Goal: Information Seeking & Learning: Learn about a topic

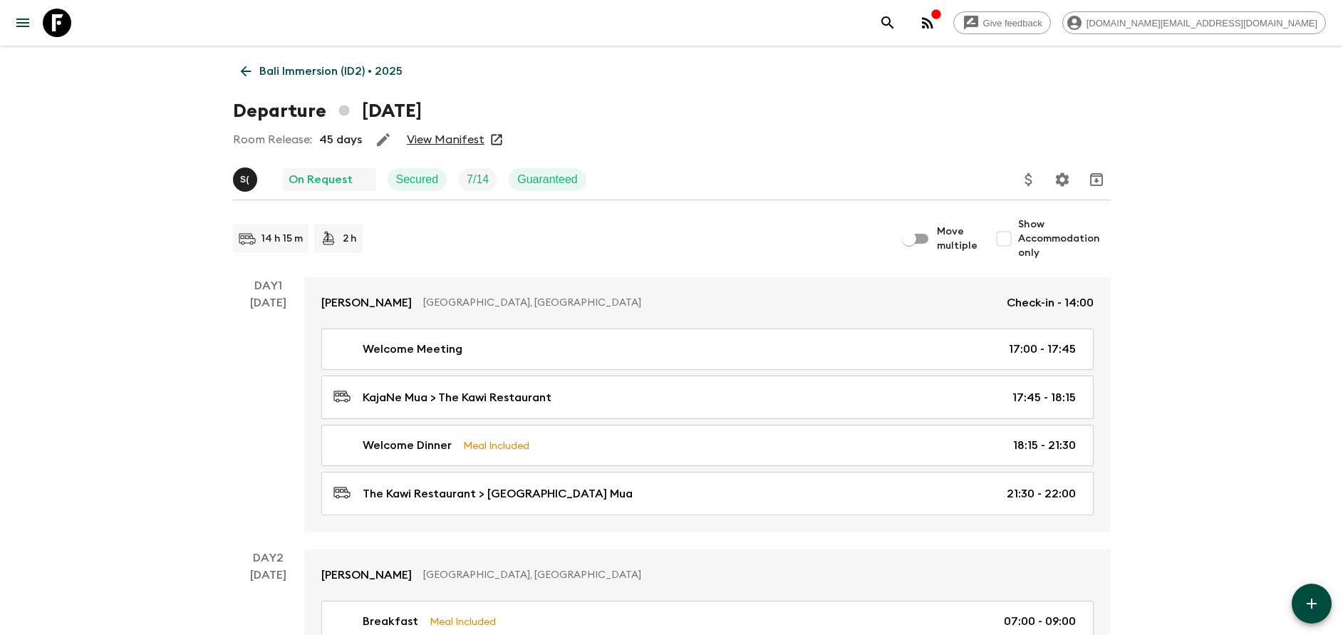
click at [319, 82] on link "Bali Immersion (ID2) • 2025" at bounding box center [321, 71] width 177 height 28
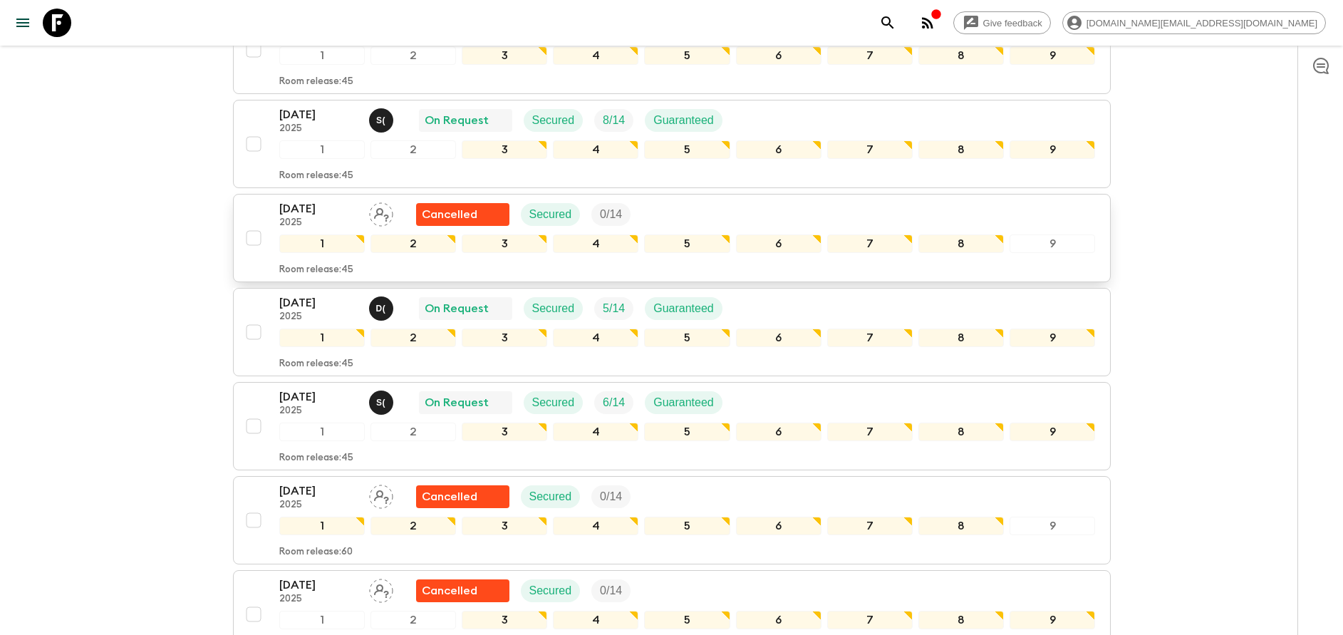
scroll to position [427, 0]
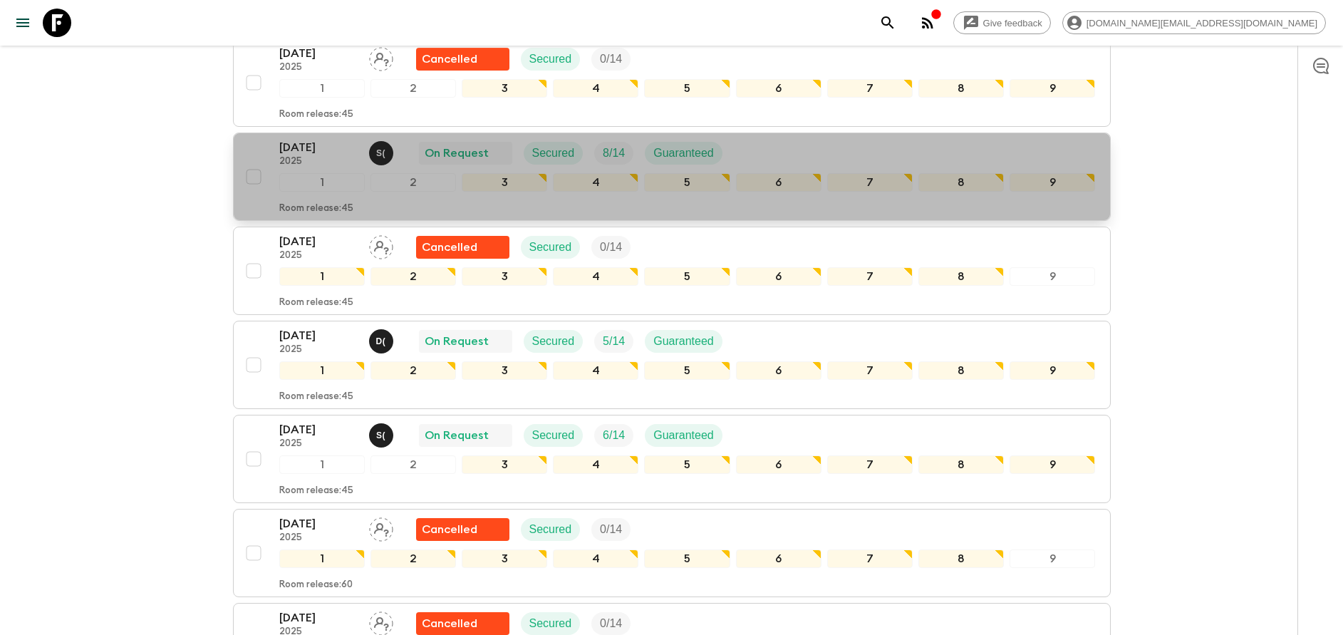
click at [316, 165] on p "2025" at bounding box center [318, 161] width 78 height 11
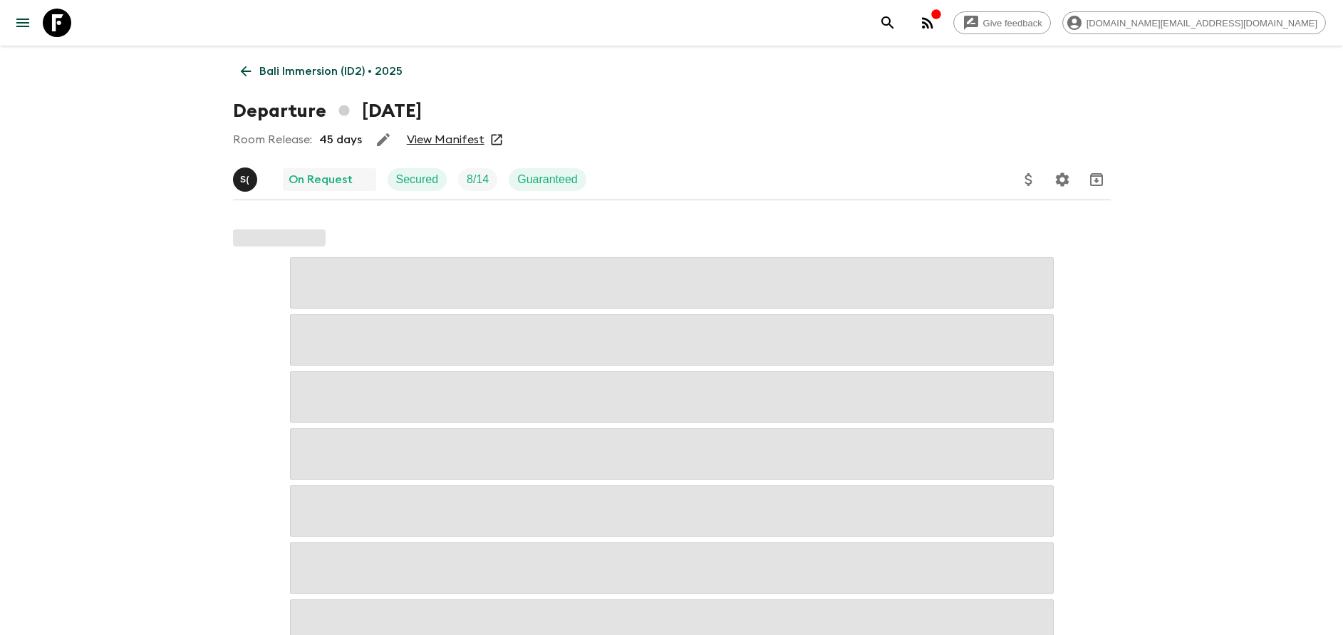
click at [446, 143] on link "View Manifest" at bounding box center [446, 139] width 78 height 14
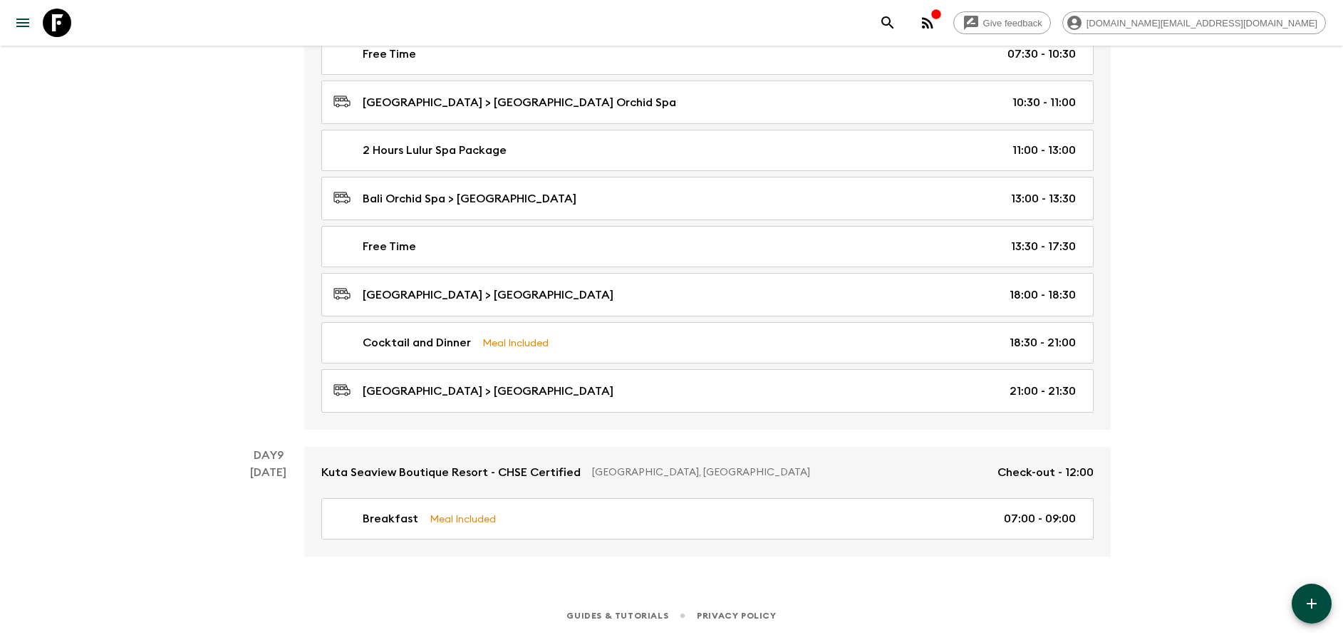
click at [531, 327] on div "Breakfast Meal Included 05:30 - 07:30 Free Time 07:30 - 10:30 [GEOGRAPHIC_DATA]…" at bounding box center [707, 207] width 806 height 443
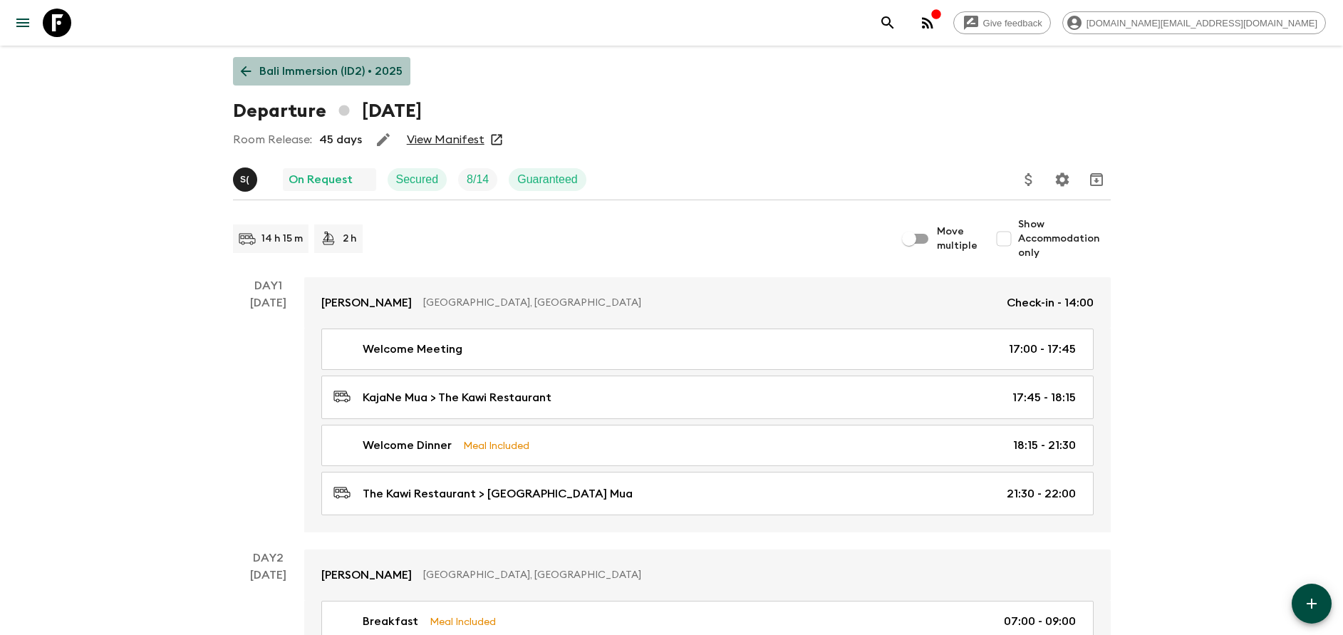
click at [328, 73] on p "Bali Immersion (ID2) • 2025" at bounding box center [330, 71] width 143 height 17
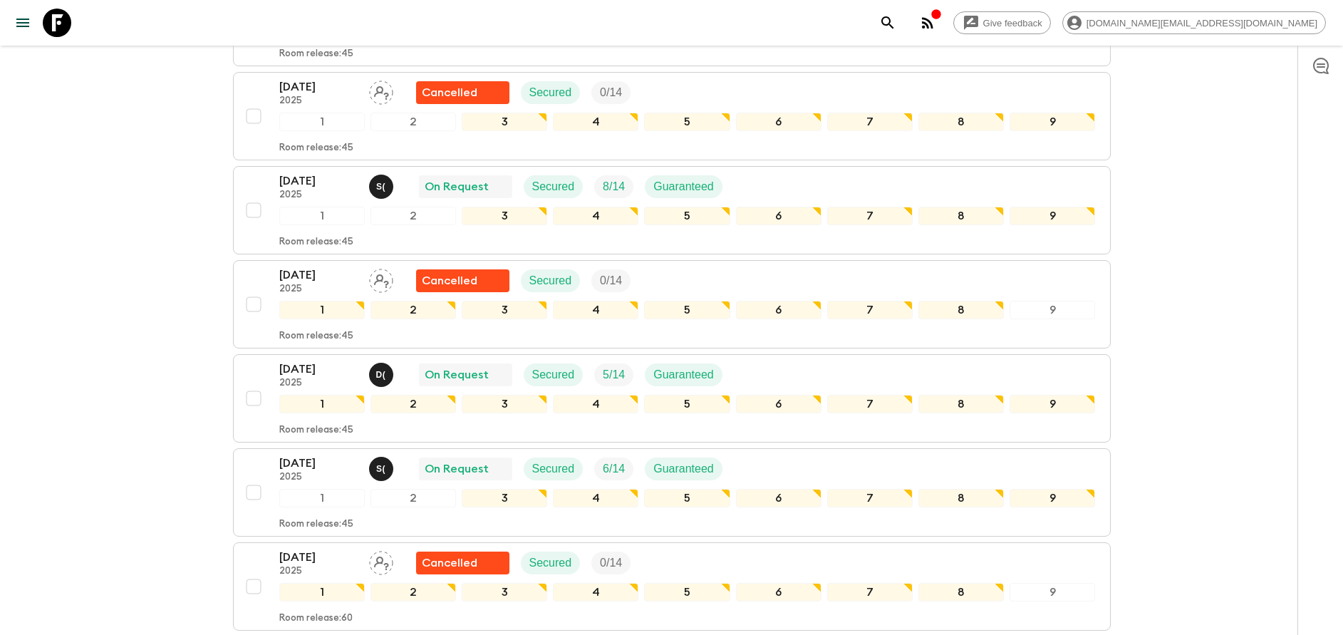
scroll to position [427, 0]
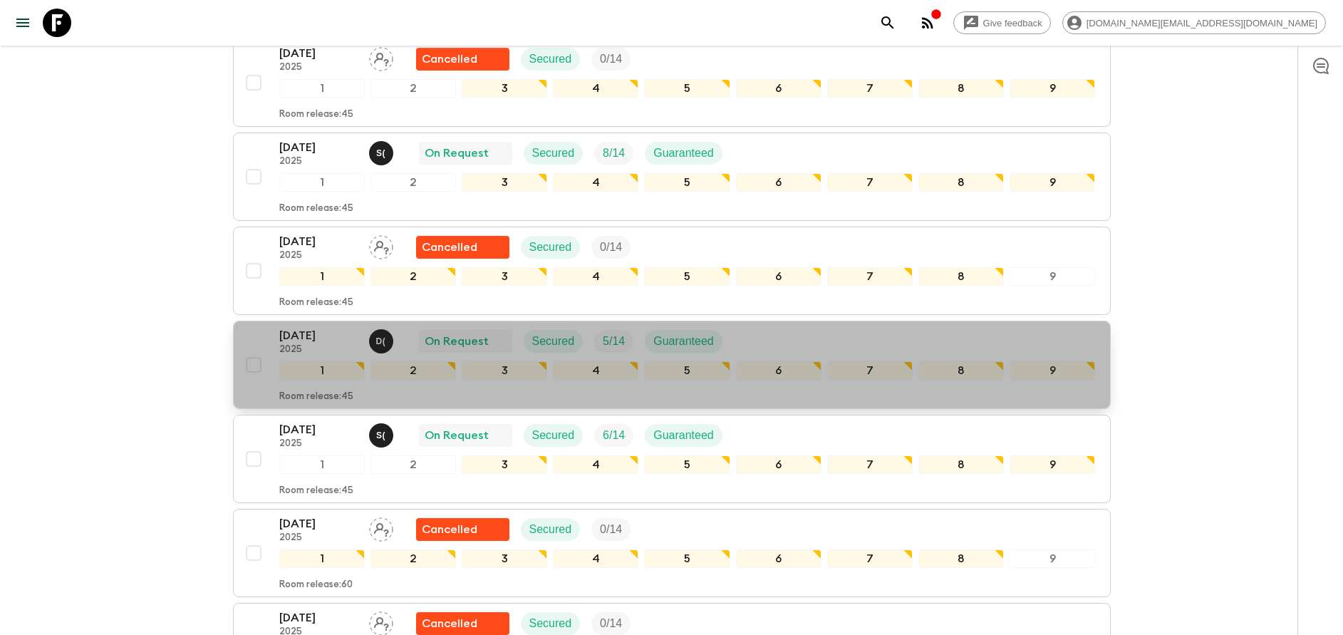
click at [276, 345] on div "[DATE] 2025 D ( On Request Secured 5 / 14 Guaranteed 1 2 3 4 5 6 7 8 9 Room rel…" at bounding box center [667, 365] width 856 height 76
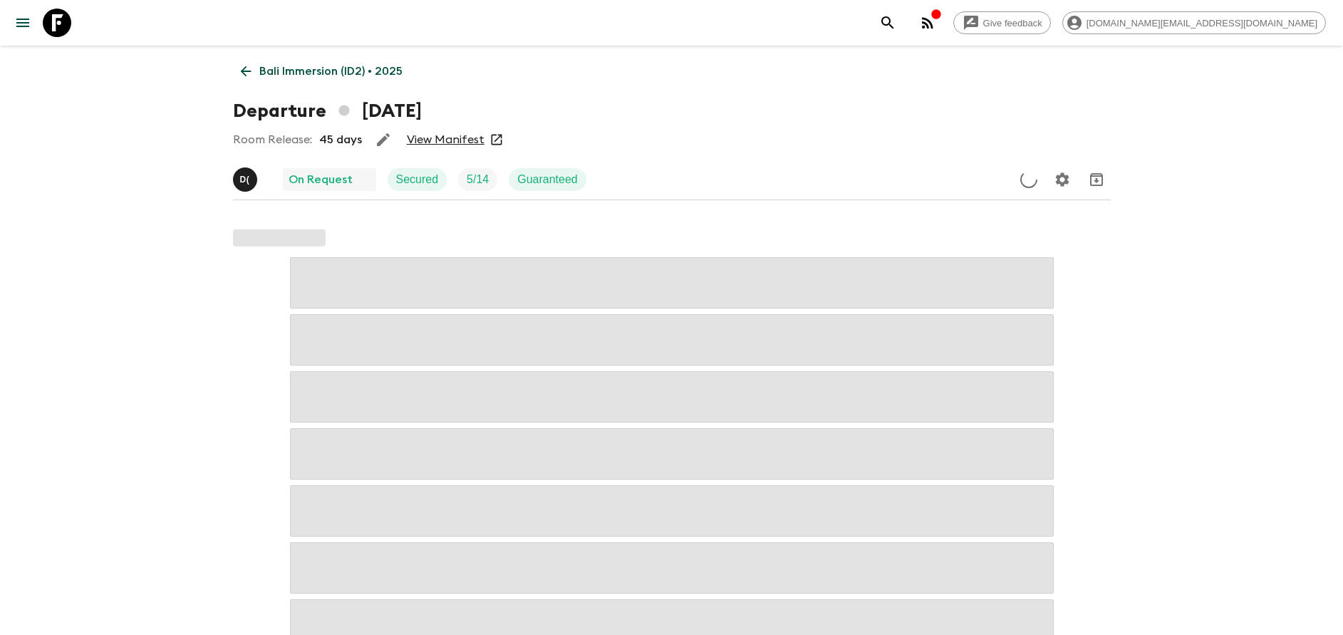
click at [491, 140] on icon at bounding box center [496, 140] width 11 height 11
click at [455, 140] on link "View Manifest" at bounding box center [446, 139] width 78 height 14
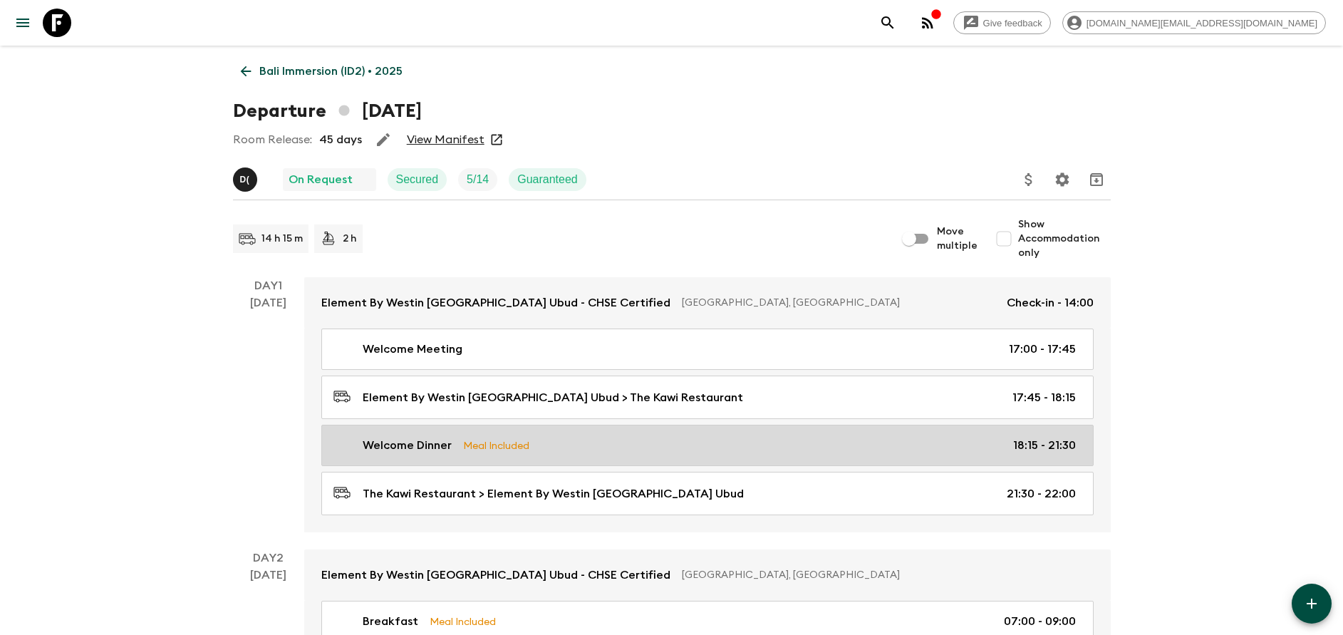
drag, startPoint x: 505, startPoint y: 412, endPoint x: 503, endPoint y: 432, distance: 20.8
click at [505, 412] on link "Element By Westin [GEOGRAPHIC_DATA] Ubud > The Kawi Restaurant 17:45 - 18:15" at bounding box center [707, 396] width 772 height 43
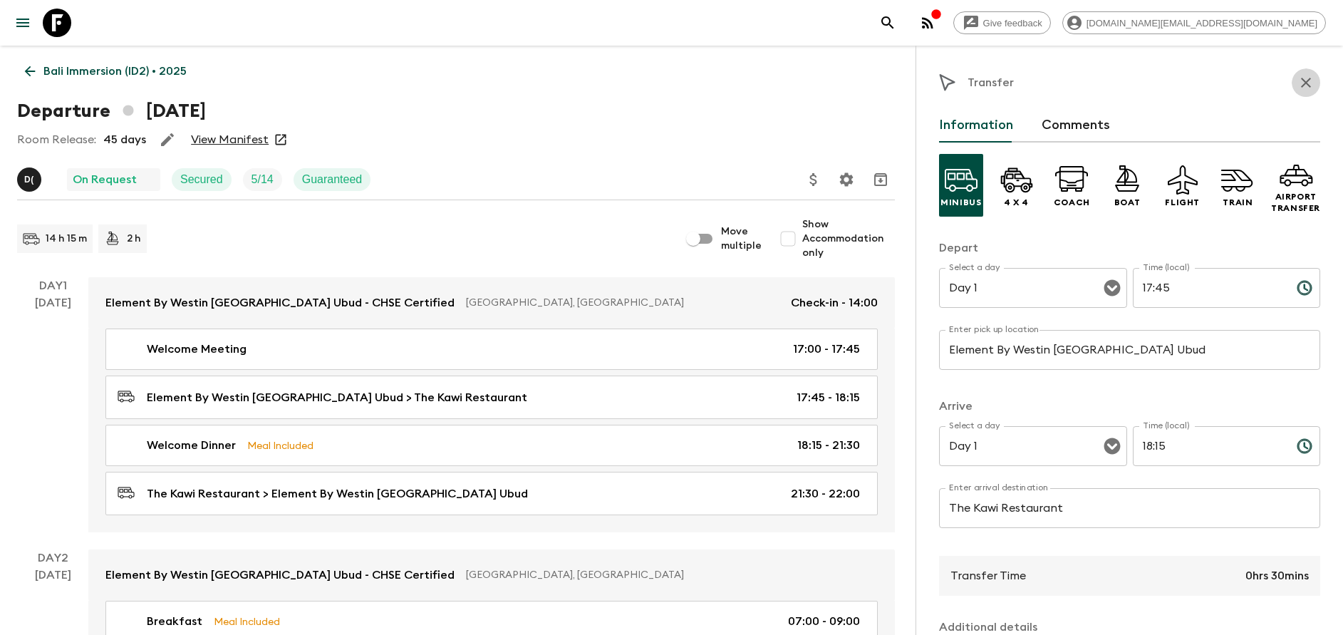
click at [1301, 85] on icon "button" at bounding box center [1306, 83] width 10 height 10
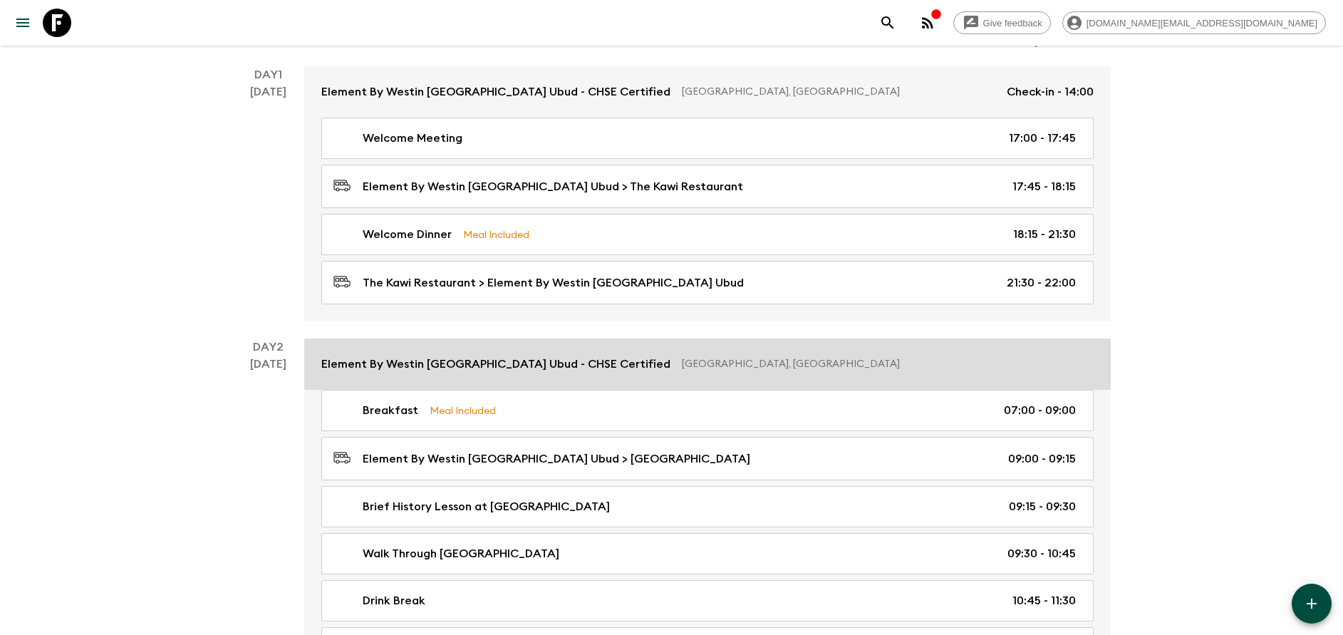
scroll to position [214, 0]
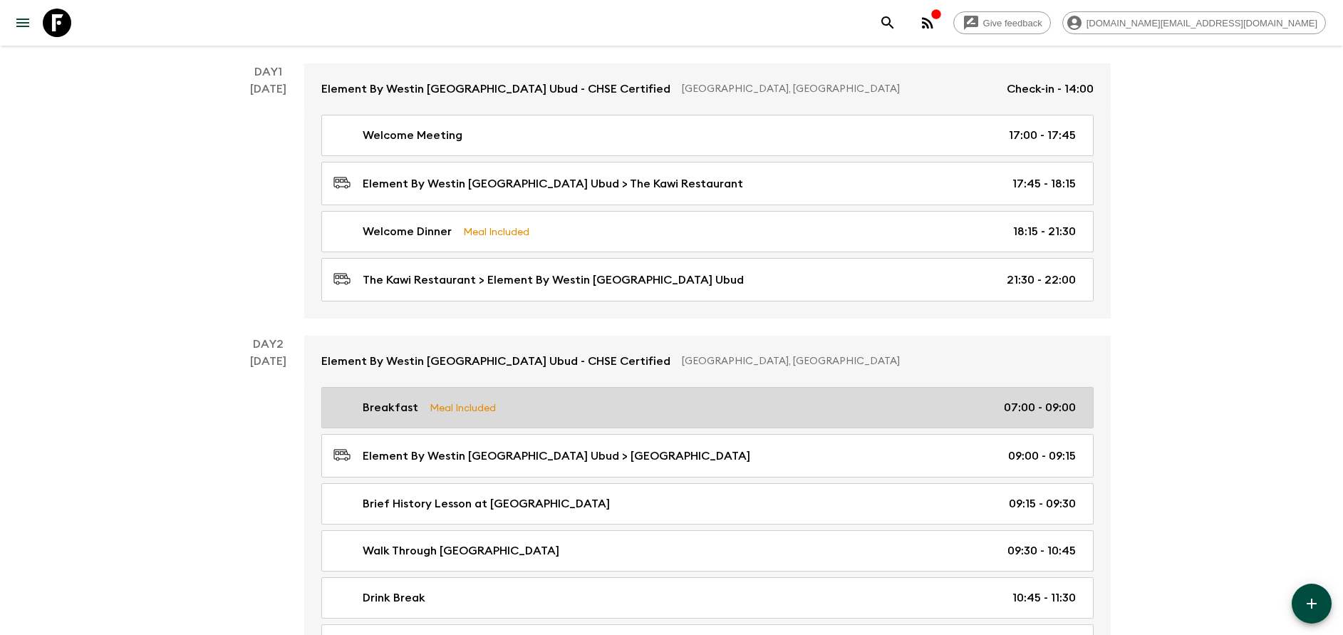
click at [461, 392] on link "Breakfast Meal Included 07:00 - 09:00" at bounding box center [707, 407] width 772 height 41
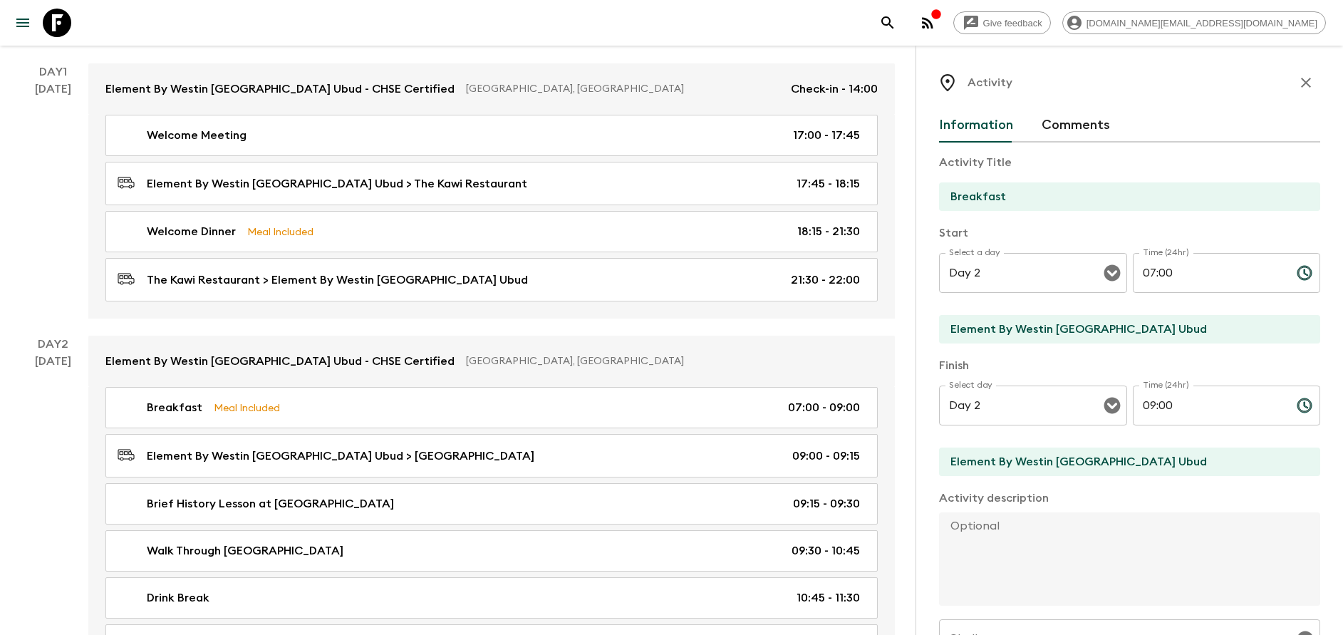
click at [1291, 94] on button "button" at bounding box center [1305, 82] width 28 height 28
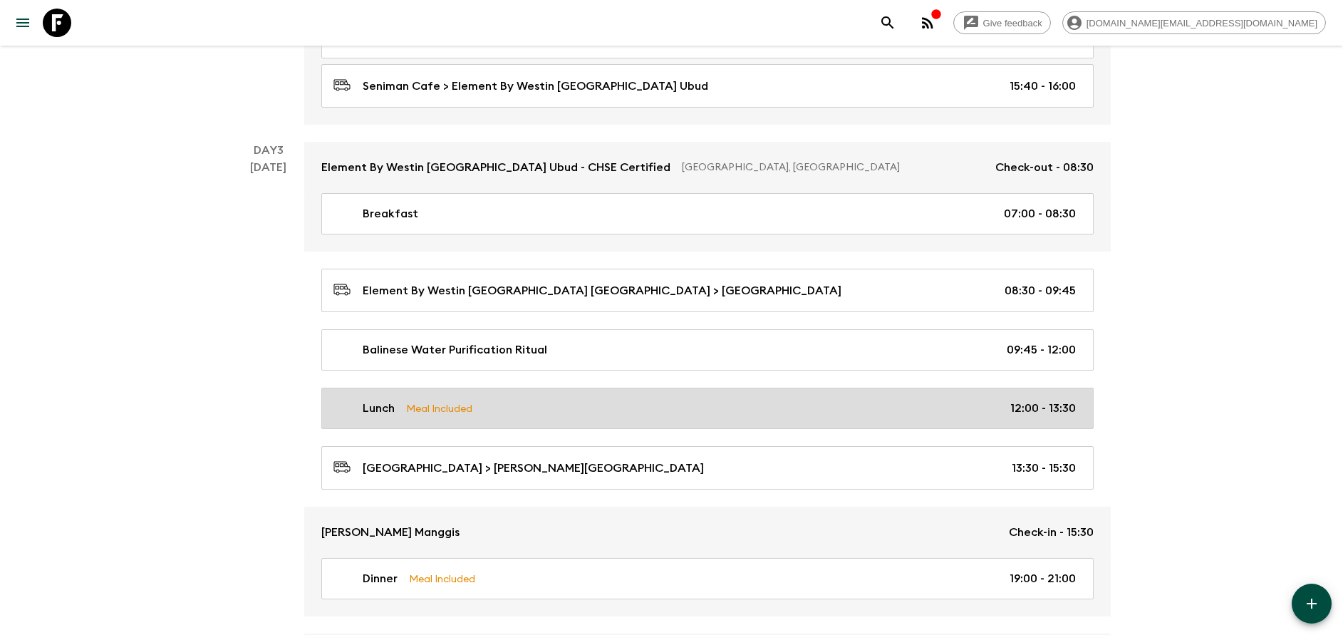
scroll to position [1068, 0]
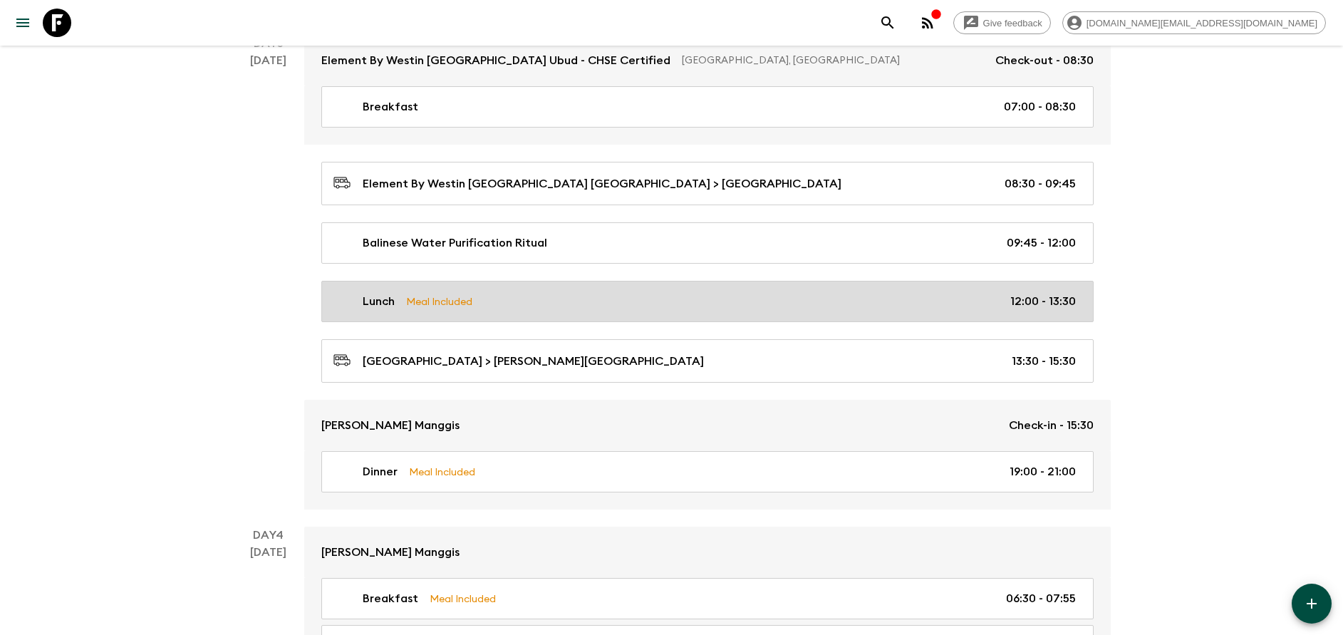
click at [472, 306] on p "Meal Included" at bounding box center [439, 301] width 66 height 16
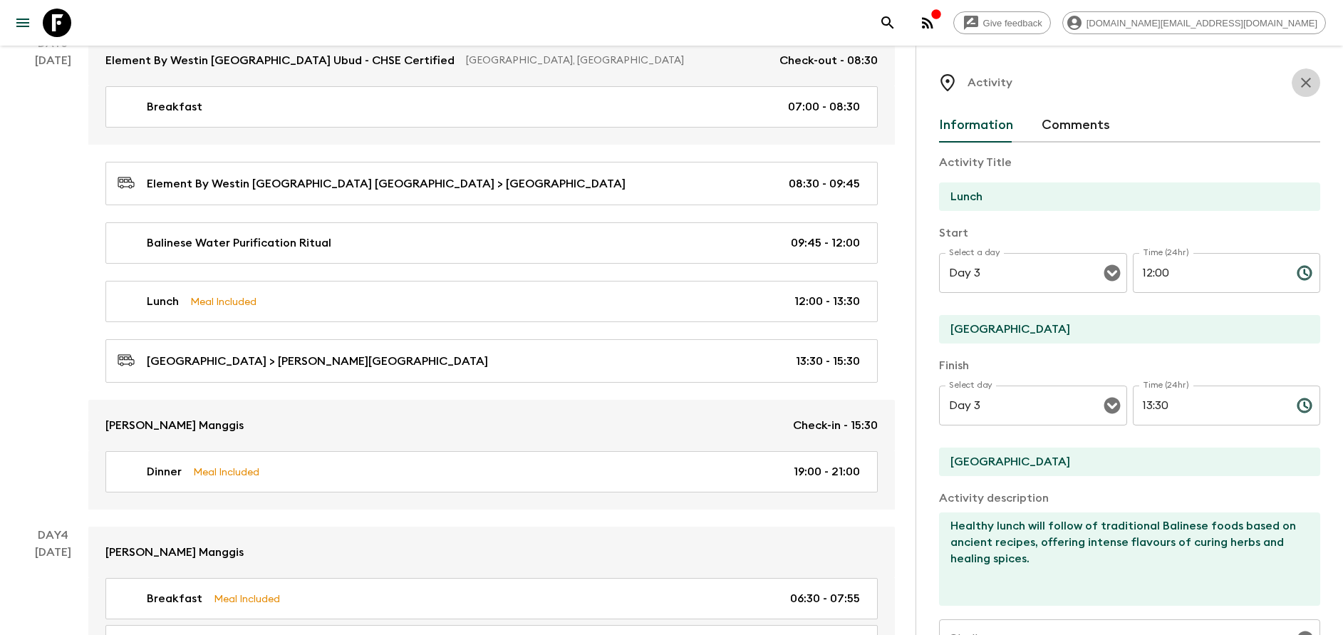
click at [1297, 90] on icon "button" at bounding box center [1305, 82] width 17 height 17
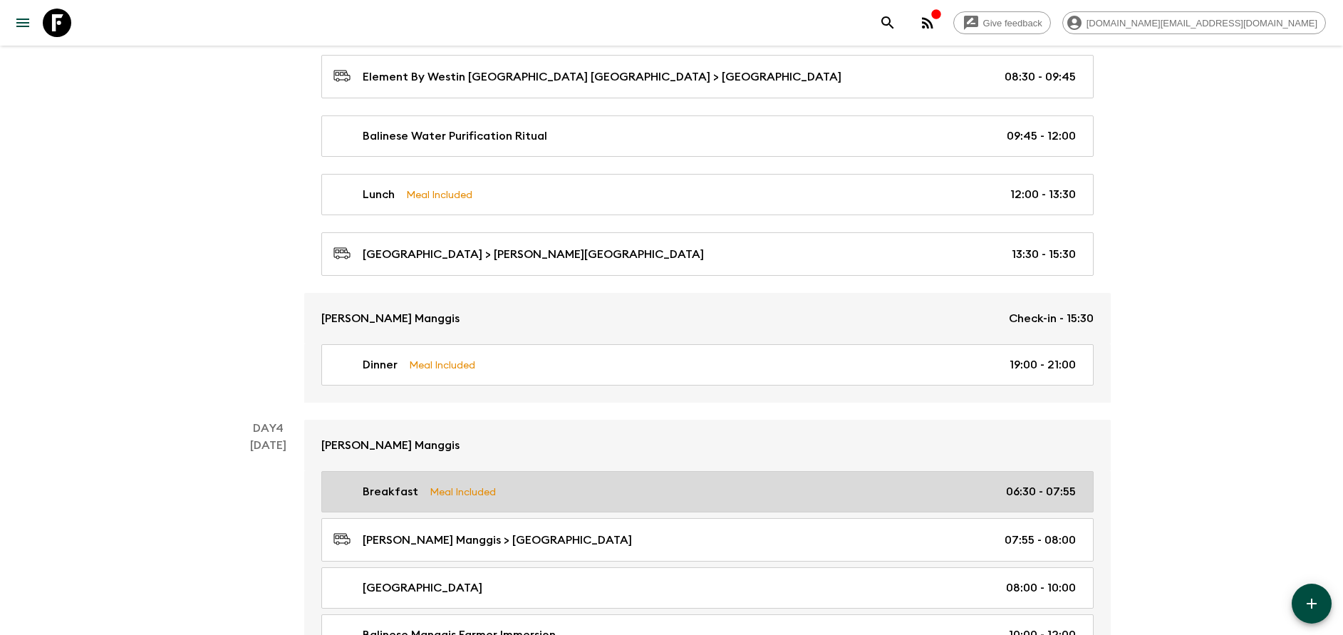
scroll to position [1282, 0]
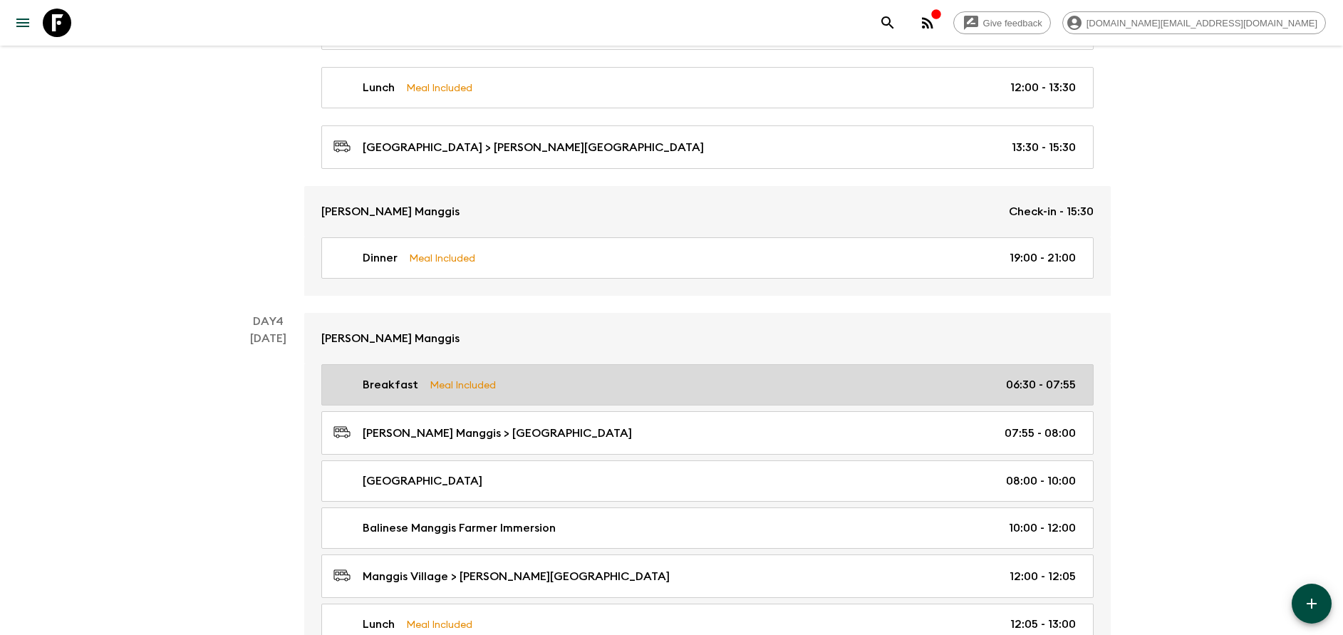
click at [439, 443] on link "[PERSON_NAME] Manggis > [GEOGRAPHIC_DATA] 07:55 - 08:00" at bounding box center [707, 432] width 772 height 43
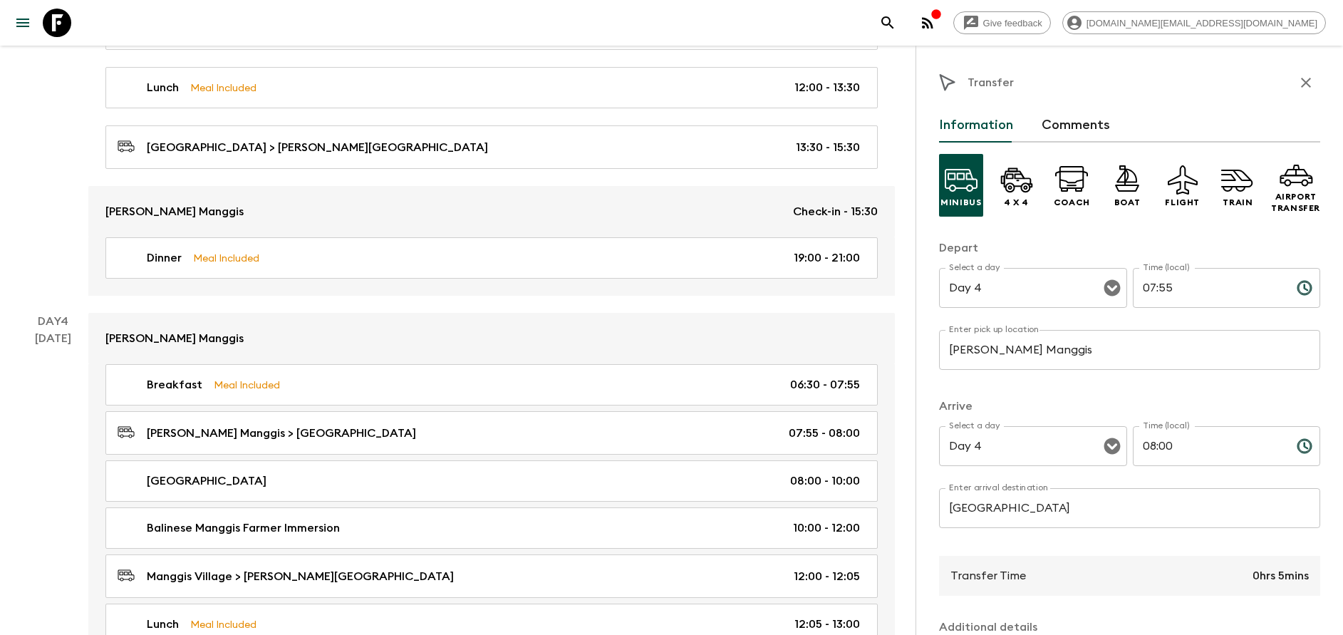
click at [1297, 82] on icon "button" at bounding box center [1305, 82] width 17 height 17
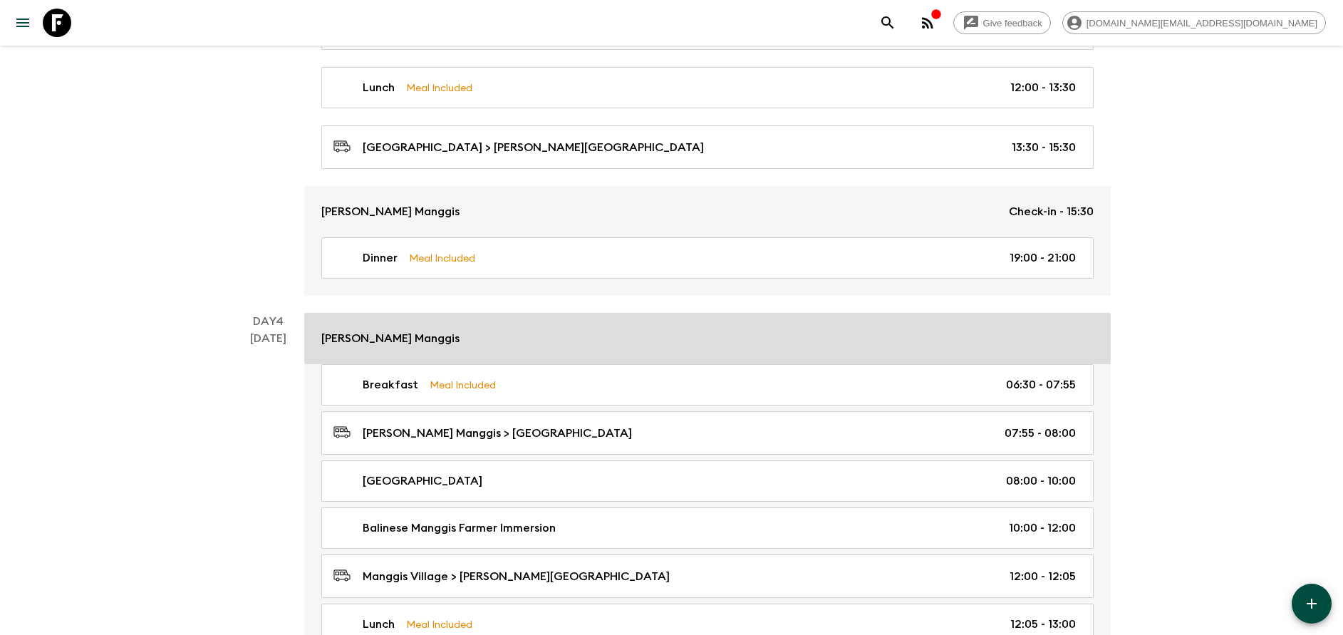
click at [472, 335] on div "[PERSON_NAME] Manggis" at bounding box center [707, 338] width 772 height 17
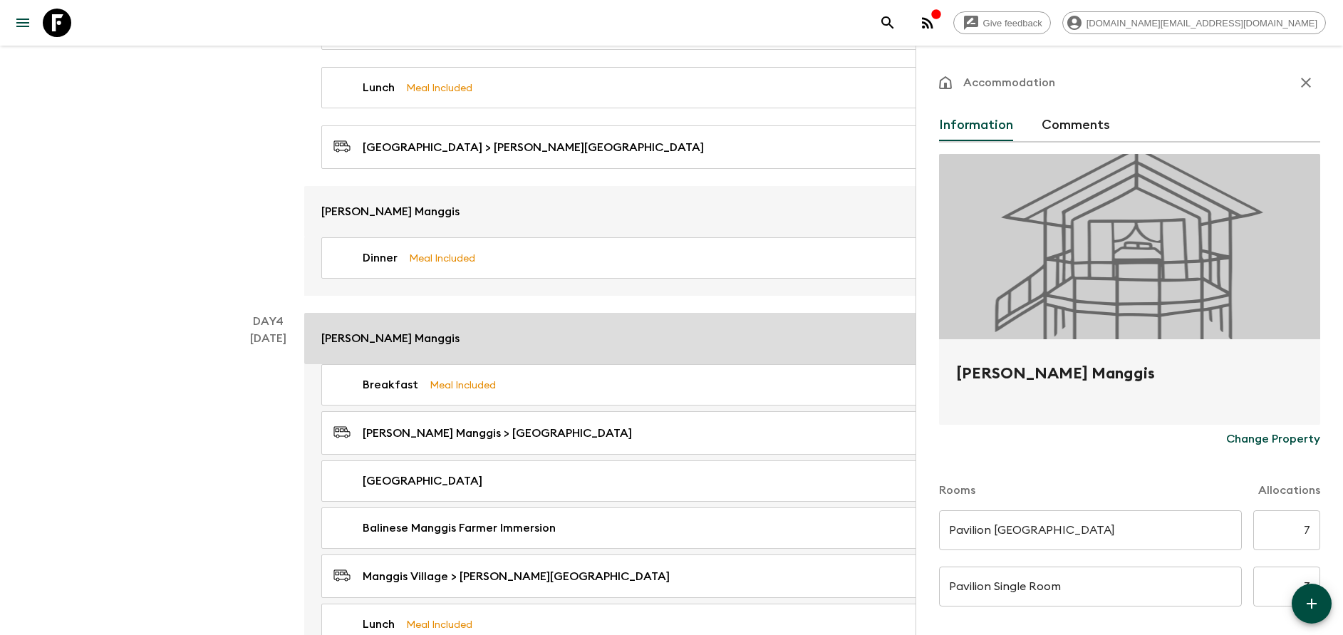
type input "Day 3"
type input "Day 6"
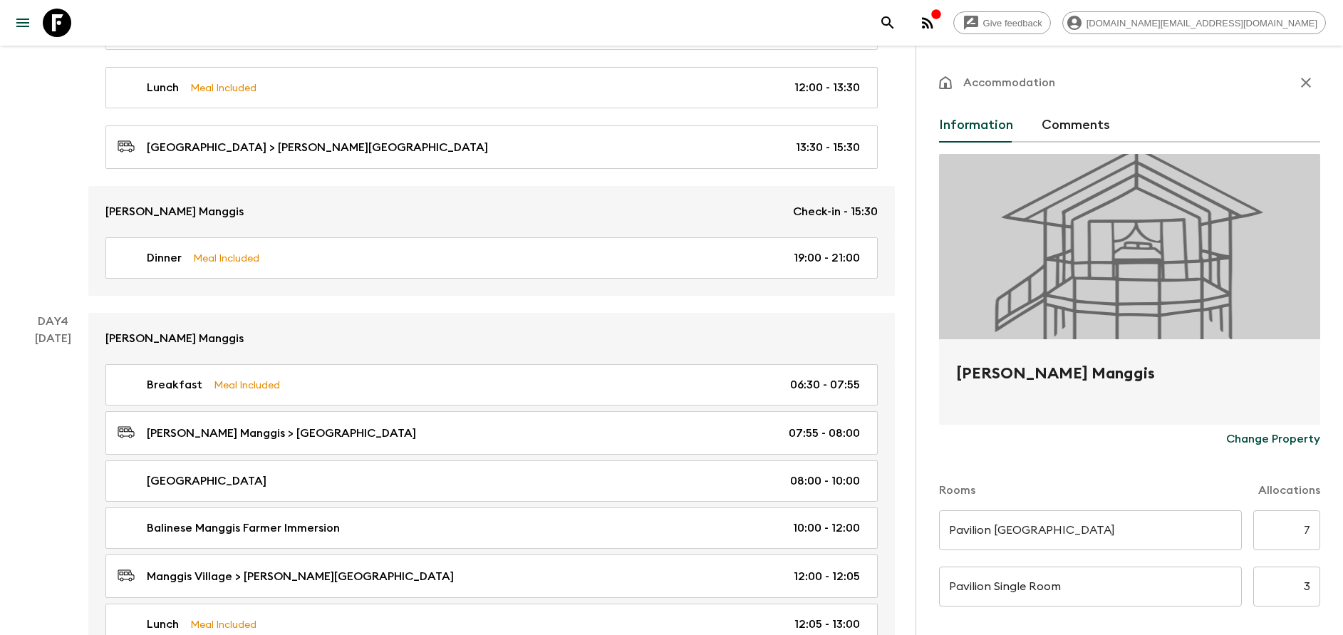
click at [1297, 84] on icon "button" at bounding box center [1305, 82] width 17 height 17
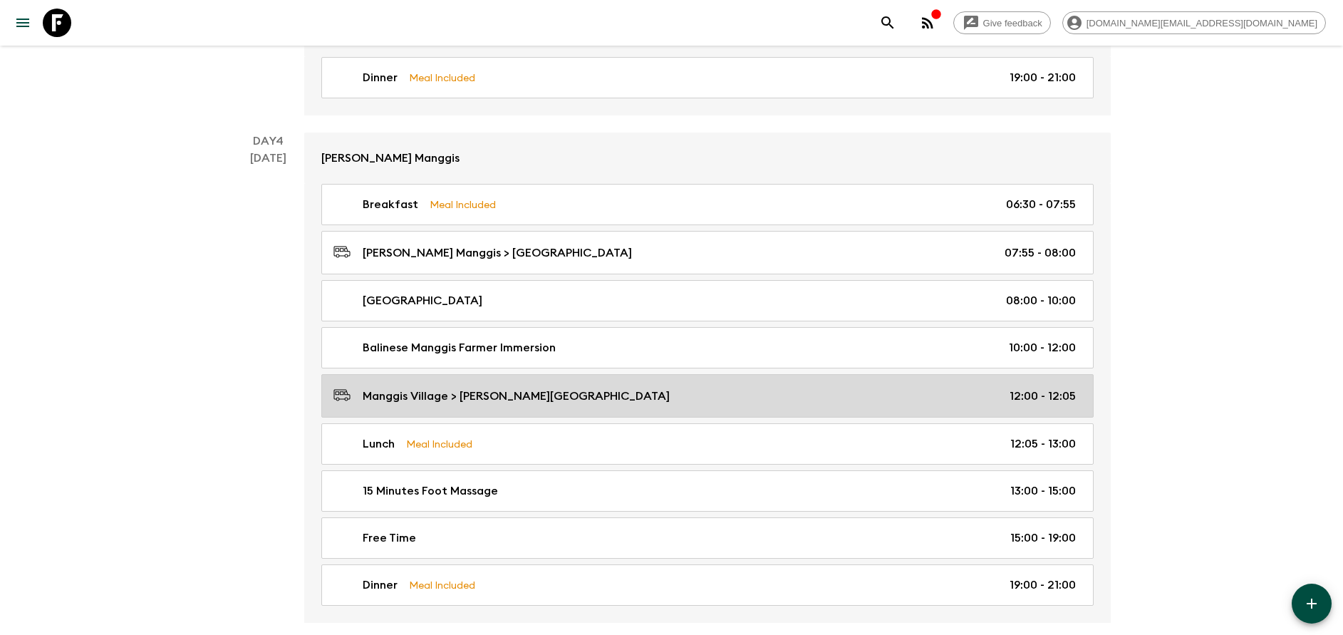
scroll to position [1496, 0]
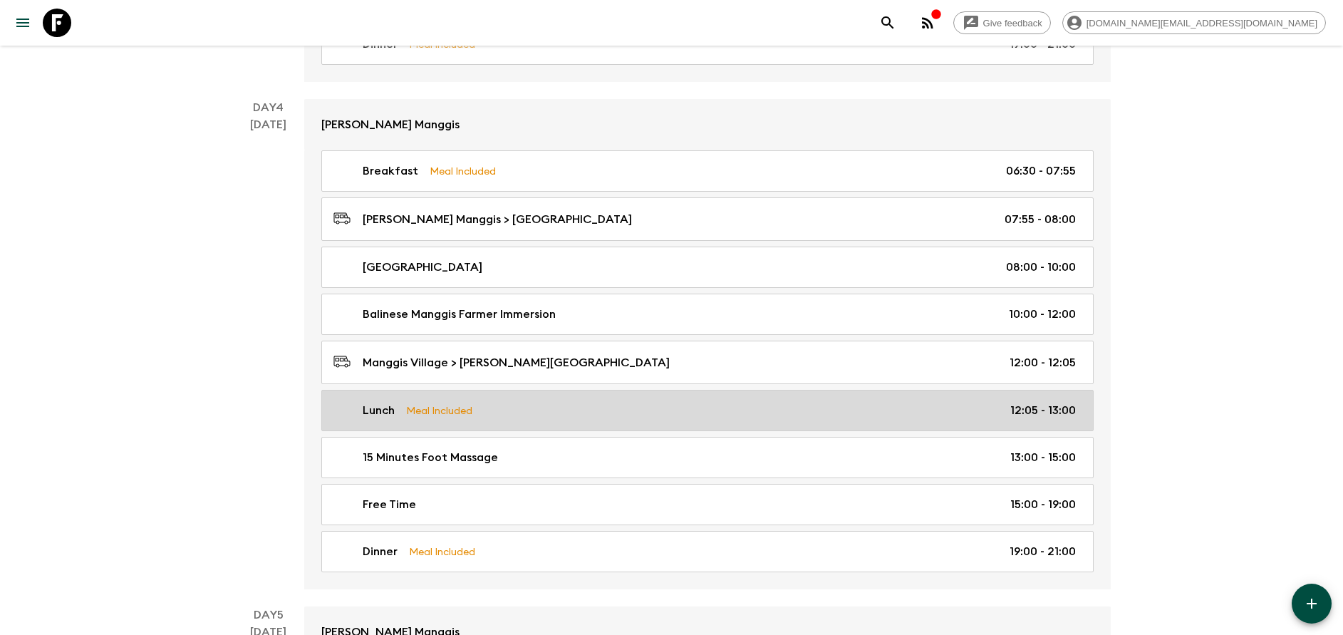
click at [434, 412] on p "Meal Included" at bounding box center [439, 410] width 66 height 16
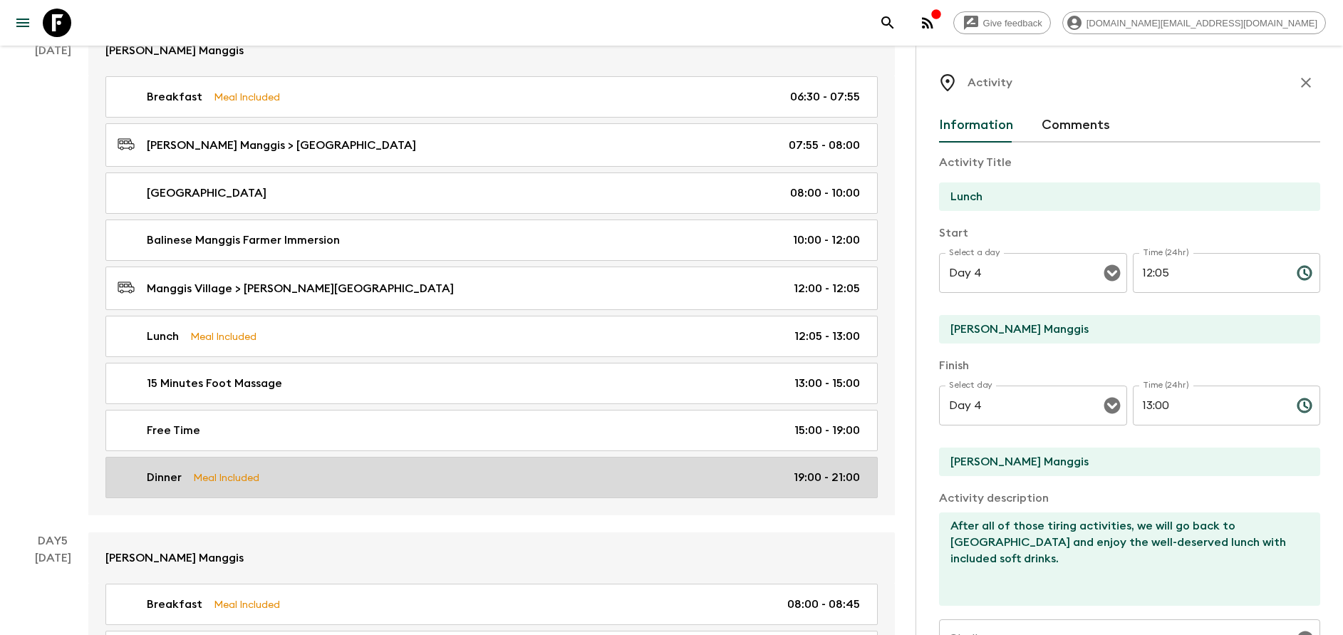
scroll to position [1603, 0]
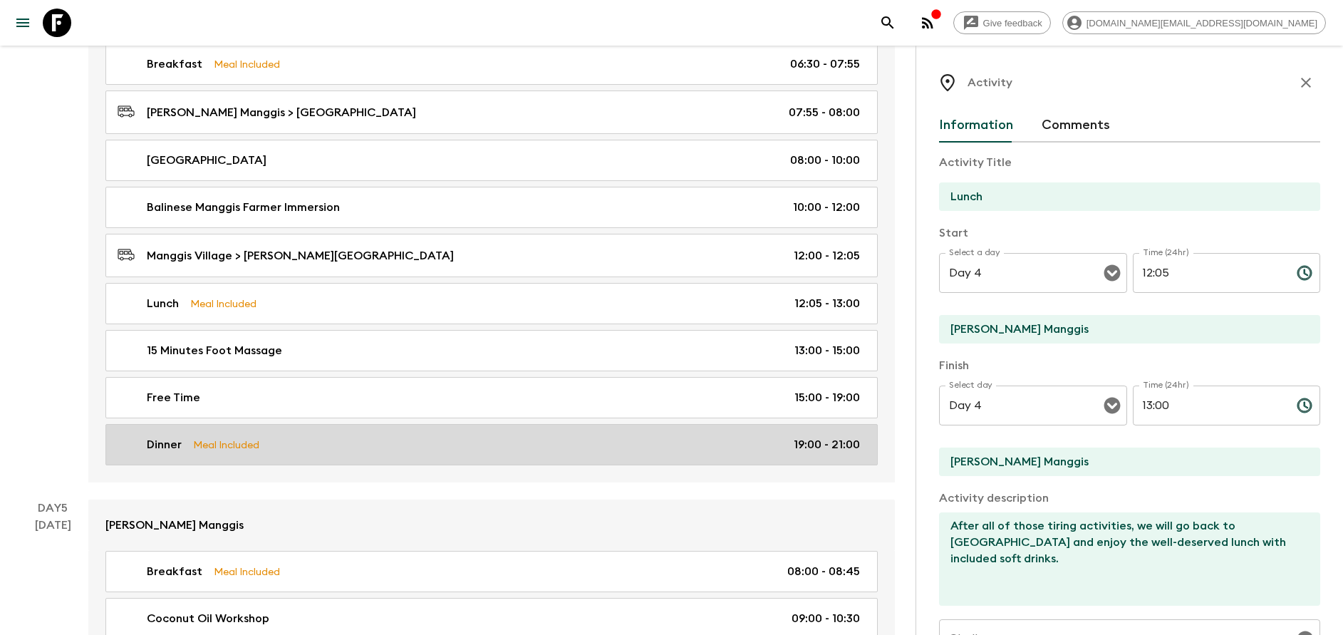
click at [359, 432] on link "Dinner Meal Included 19:00 - 21:00" at bounding box center [491, 444] width 772 height 41
type input "Dinner"
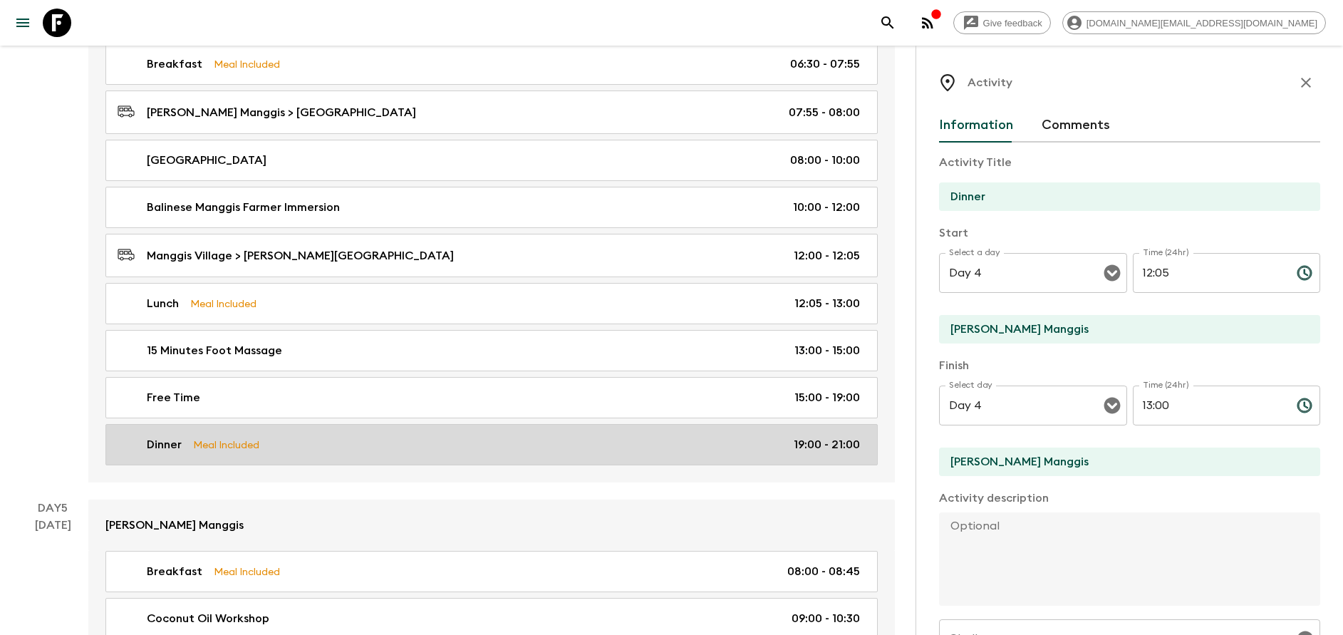
type input "19:00"
type input "21:00"
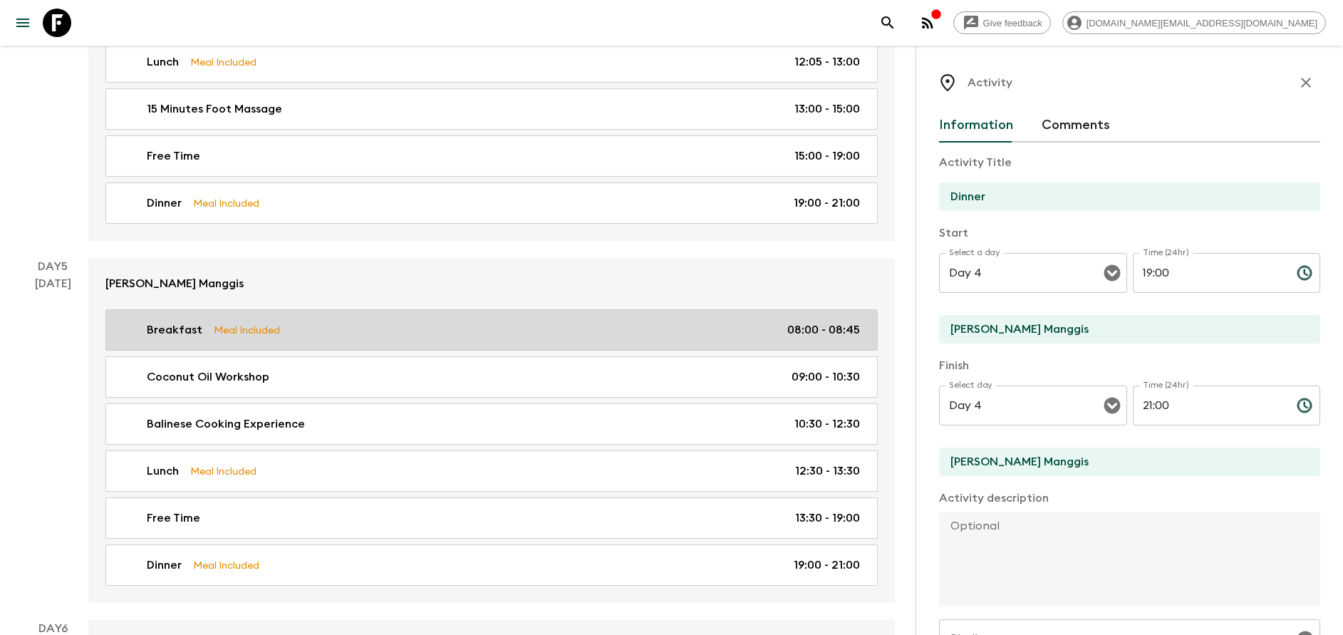
scroll to position [1923, 0]
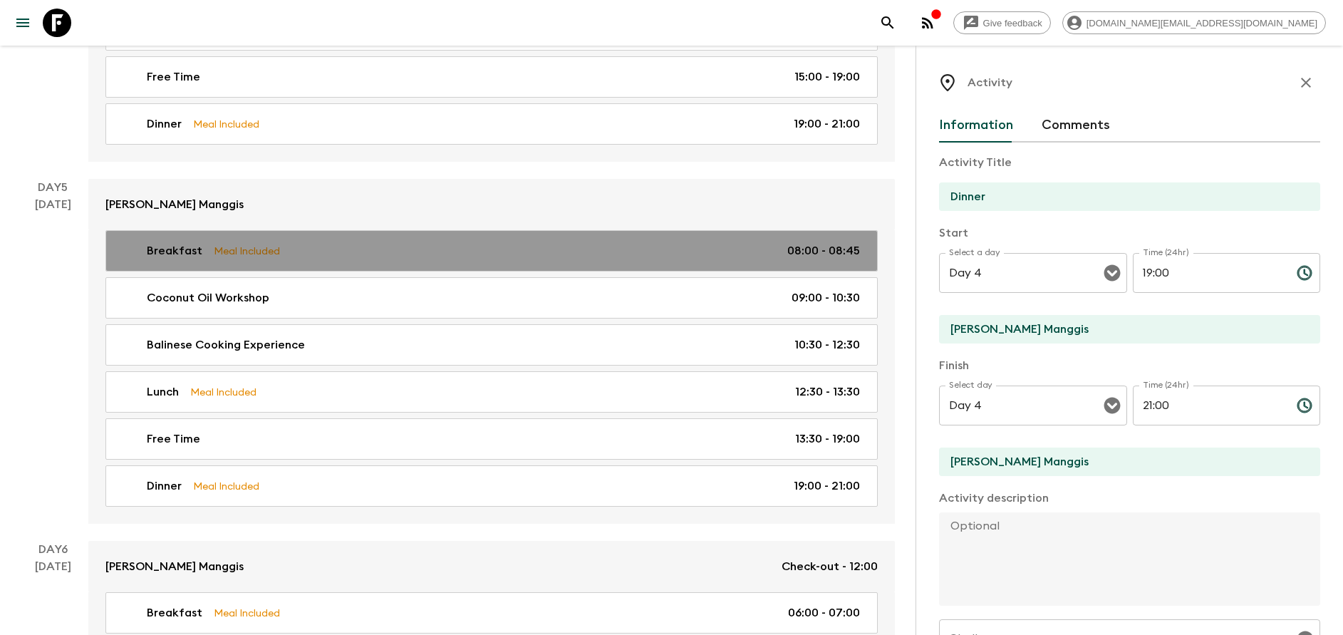
click at [271, 241] on link "Breakfast Meal Included 08:00 - 08:45" at bounding box center [491, 250] width 772 height 41
type input "Breakfast"
type input "Day 5"
type input "08:00"
type input "Day 5"
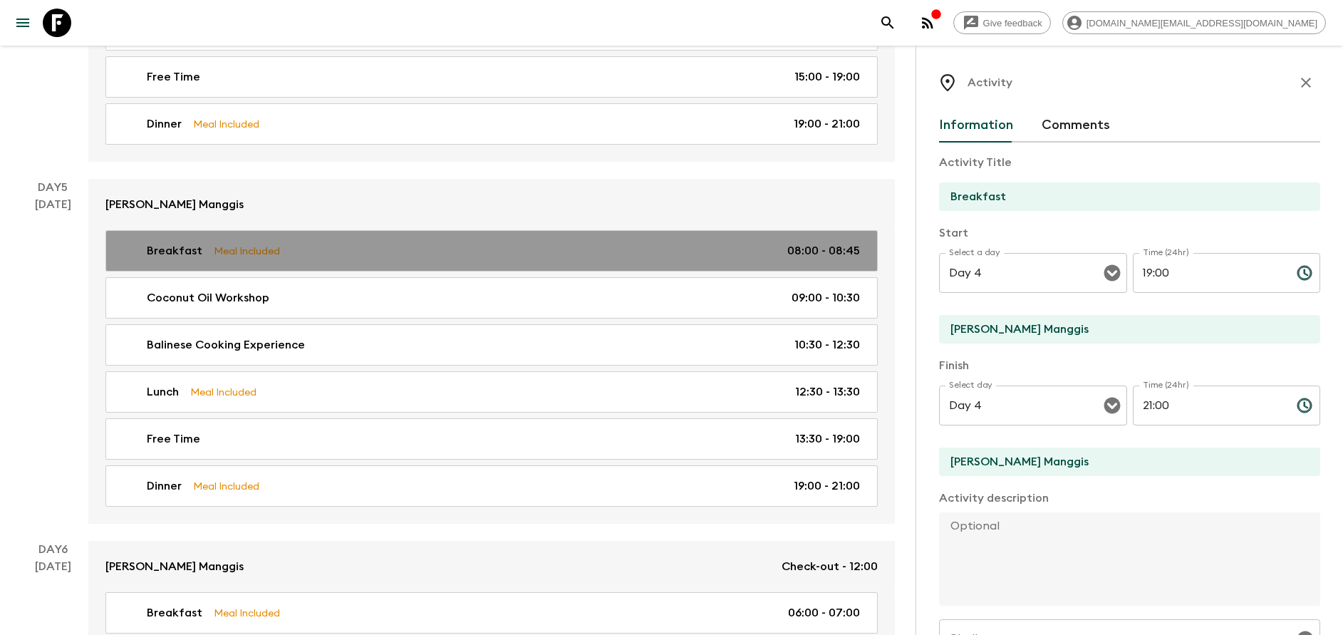
type input "08:45"
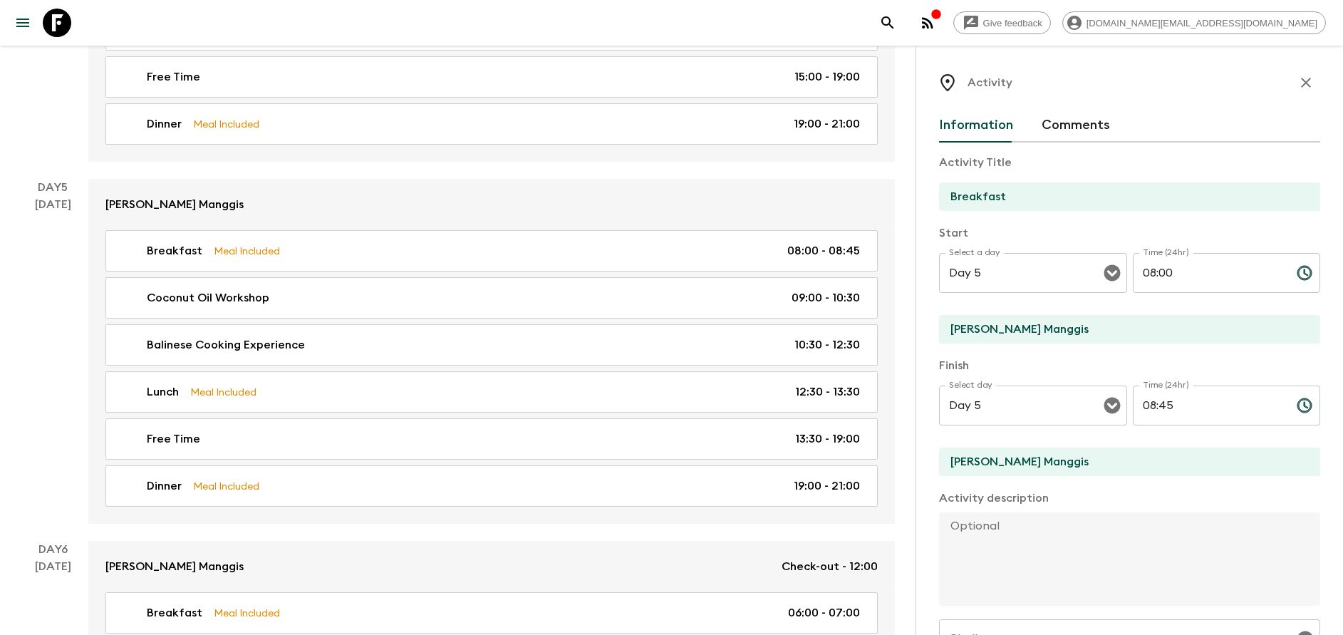
click at [1304, 85] on div "Activity Information Comments Activity Title Breakfast Start Select a day Day 5…" at bounding box center [1128, 363] width 427 height 635
click at [1301, 84] on button "button" at bounding box center [1305, 82] width 28 height 28
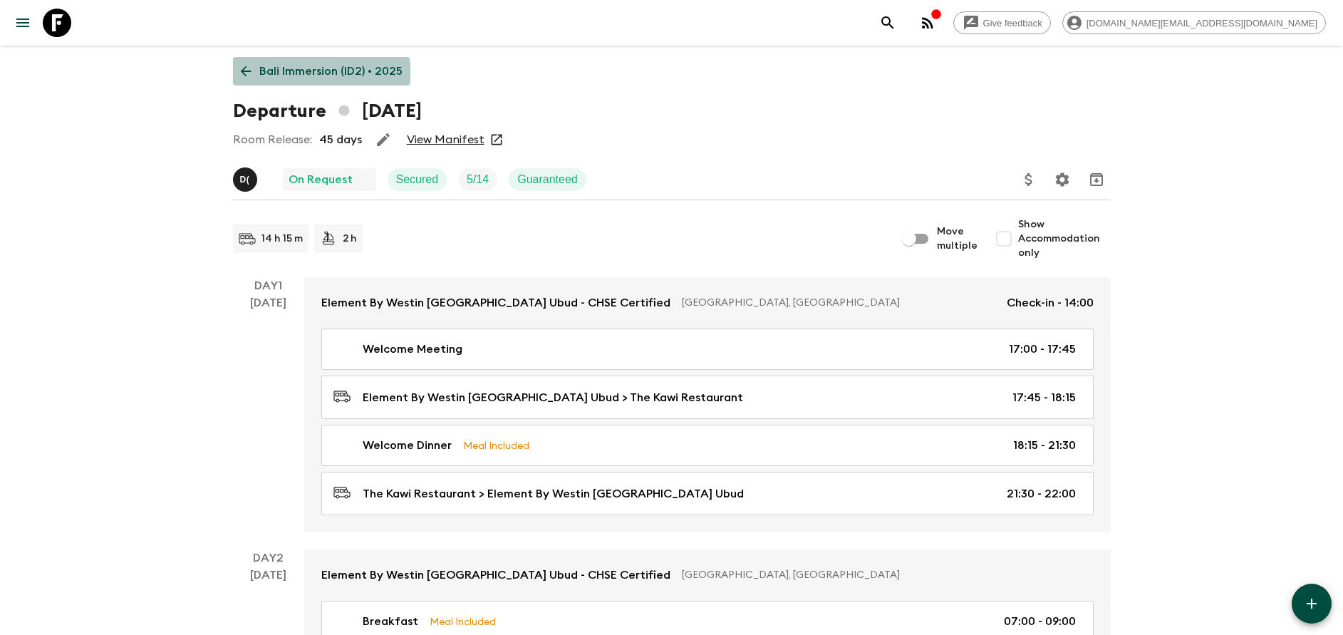
click at [303, 76] on p "Bali Immersion (ID2) • 2025" at bounding box center [330, 71] width 143 height 17
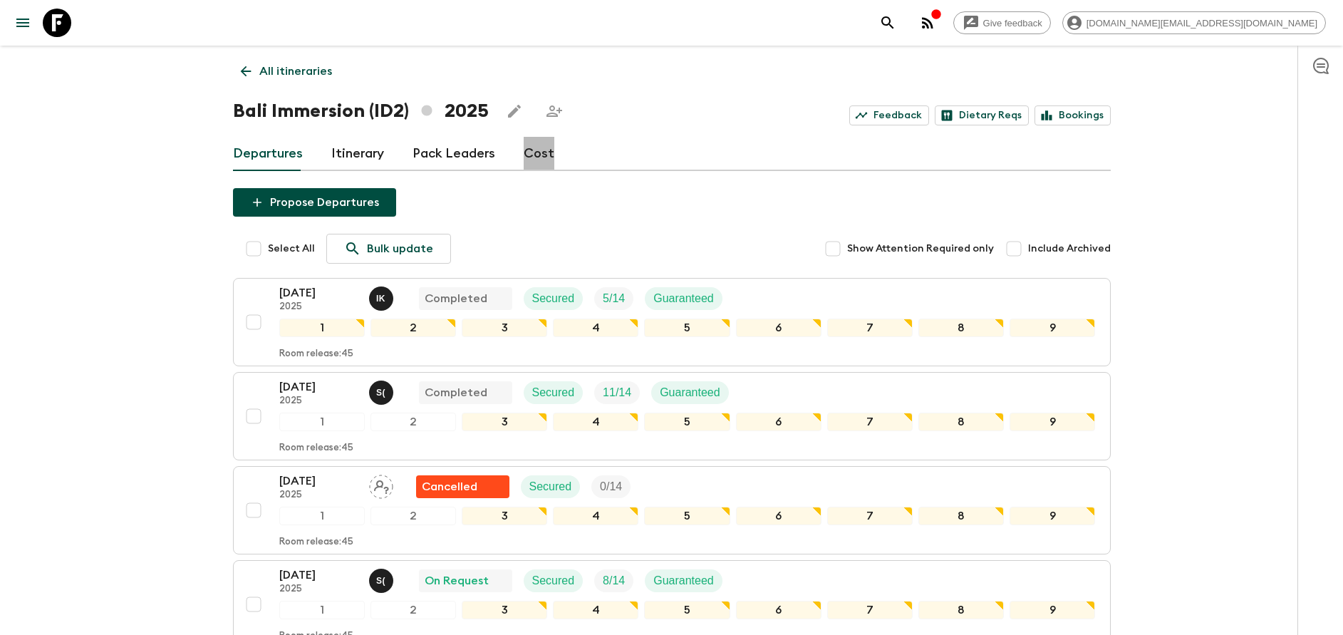
click at [535, 149] on link "Cost" at bounding box center [539, 154] width 31 height 34
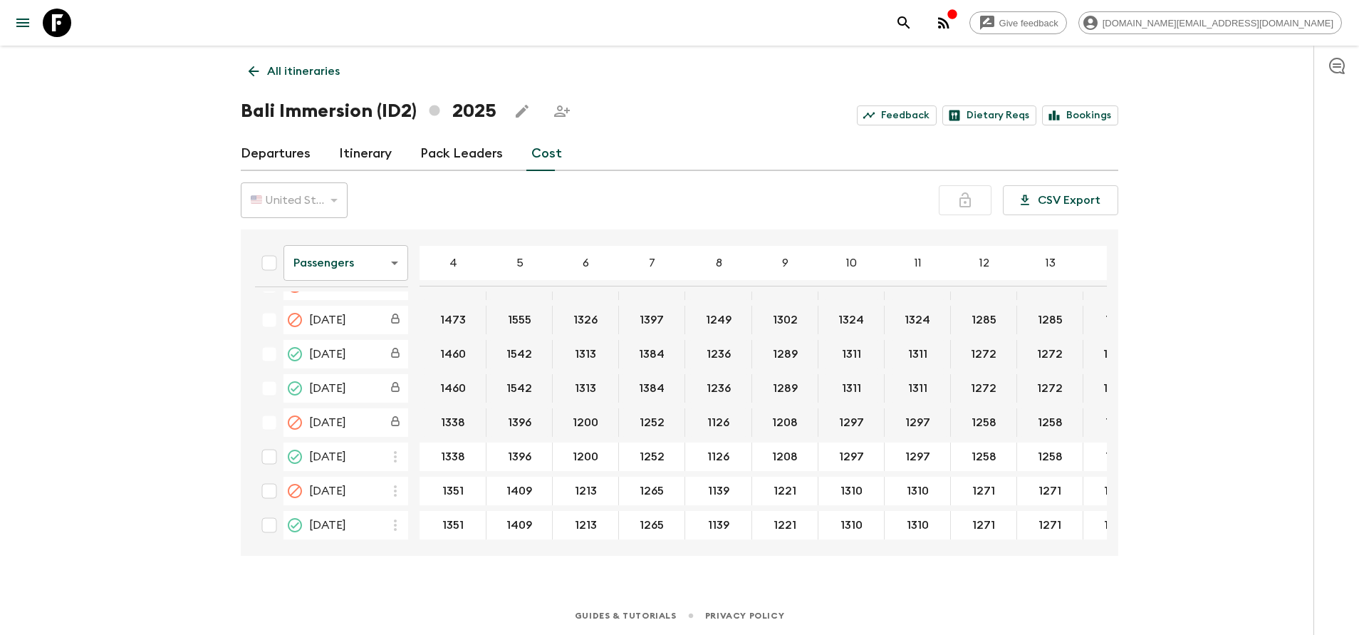
scroll to position [748, 0]
